Goal: Information Seeking & Learning: Learn about a topic

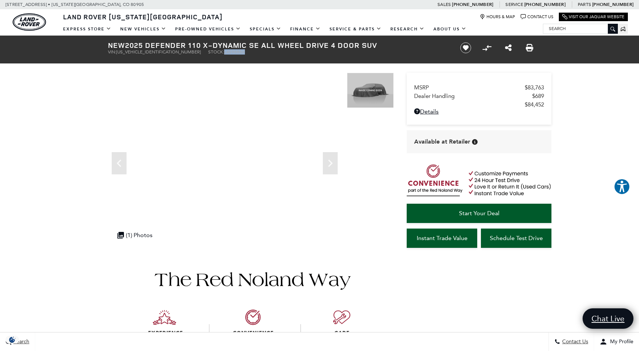
drag, startPoint x: 184, startPoint y: 52, endPoint x: 206, endPoint y: 54, distance: 21.6
click at [206, 54] on ul "VIN: SALE27EU2S2459888 Stock: L459888X" at bounding box center [277, 51] width 339 height 5
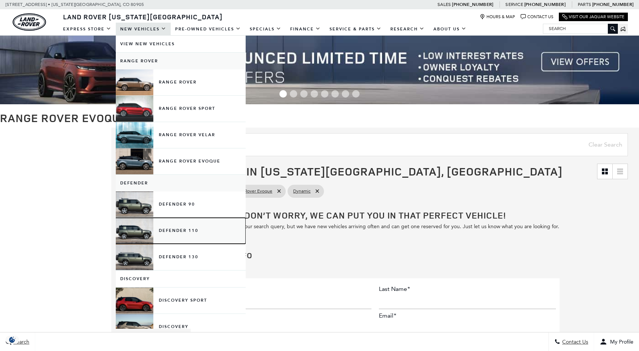
drag, startPoint x: 135, startPoint y: 226, endPoint x: 144, endPoint y: 230, distance: 9.3
click at [136, 226] on link "Defender 110" at bounding box center [181, 231] width 130 height 26
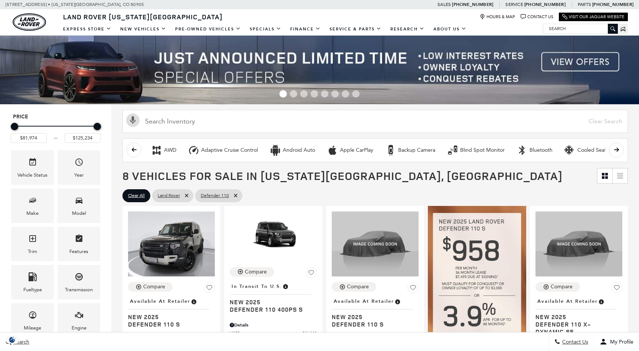
click at [82, 324] on div "Engine" at bounding box center [79, 328] width 15 height 8
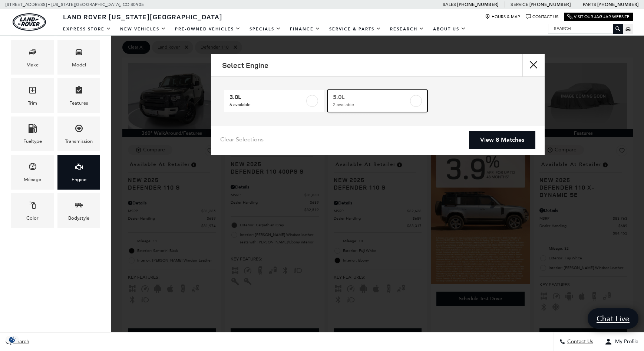
click at [417, 102] on label at bounding box center [416, 101] width 12 height 12
type input "$118,784"
checkbox input "true"
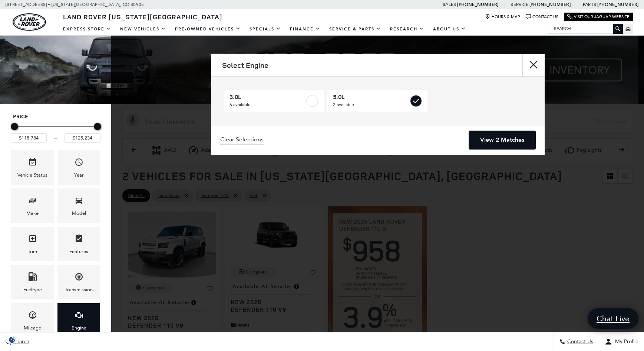
click at [503, 140] on link "View 2 Matches" at bounding box center [502, 140] width 66 height 18
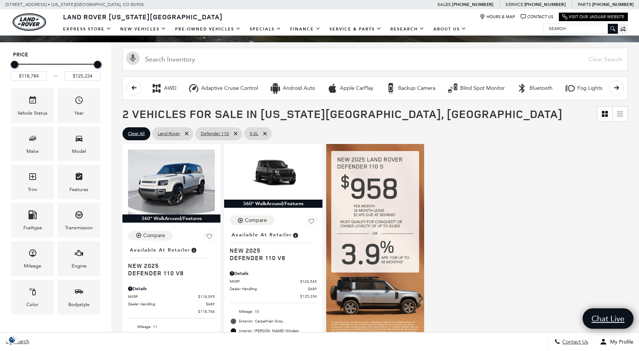
scroll to position [148, 0]
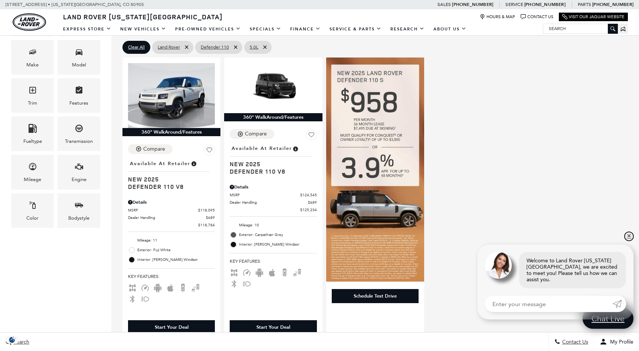
click at [629, 240] on link "✕" at bounding box center [628, 236] width 9 height 9
